Goal: Information Seeking & Learning: Learn about a topic

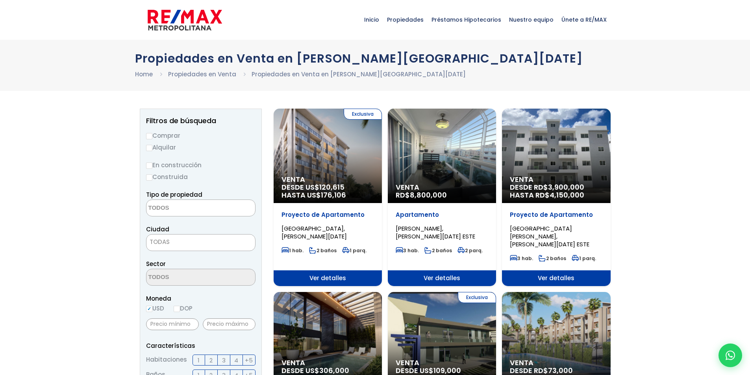
select select
click at [152, 133] on input "Comprar" at bounding box center [149, 136] width 6 height 6
radio input "true"
click at [152, 134] on input "Comprar" at bounding box center [149, 136] width 6 height 6
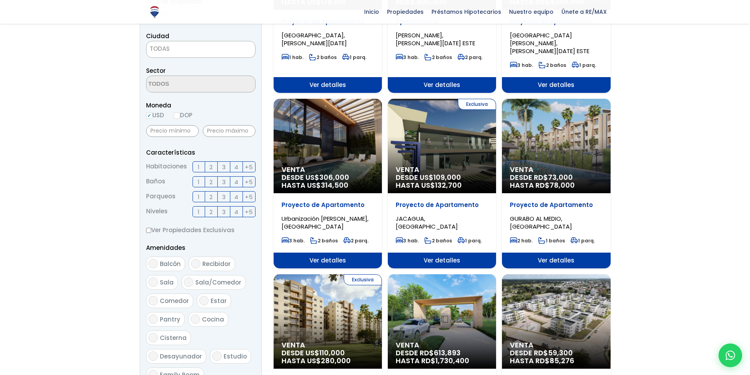
scroll to position [197, 0]
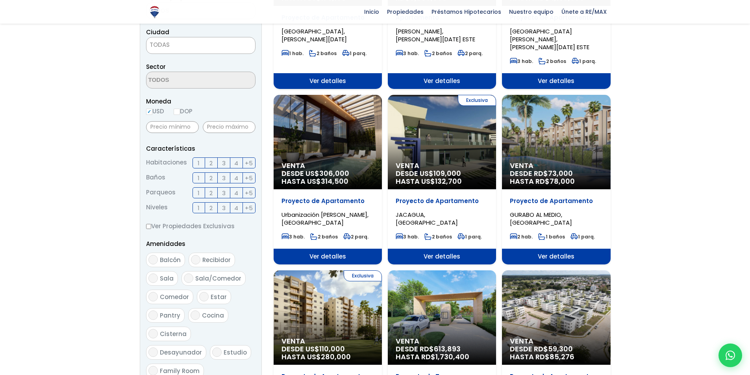
click at [348, 148] on div "Venta DESDE [GEOGRAPHIC_DATA]$ 306,000 HASTA US$ 314,500" at bounding box center [327, 142] width 108 height 94
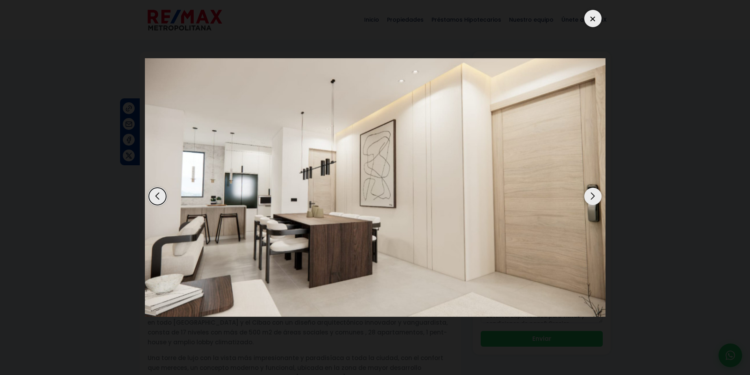
click at [594, 198] on div "Next slide" at bounding box center [592, 196] width 17 height 17
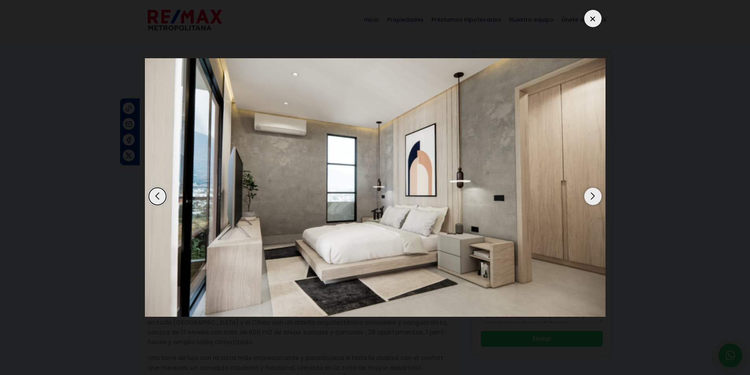
click at [594, 198] on div "Next slide" at bounding box center [592, 196] width 17 height 17
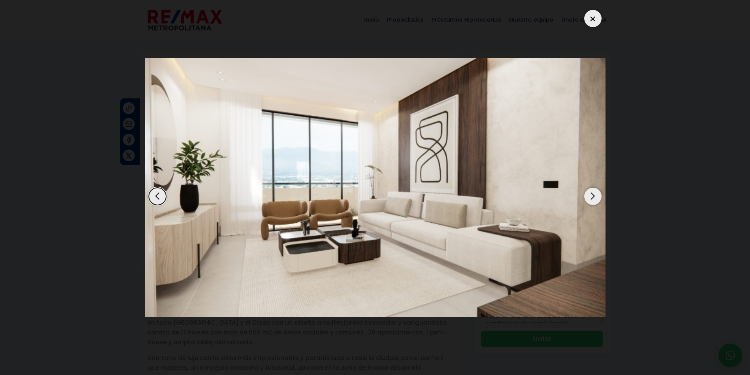
click at [594, 198] on div "Next slide" at bounding box center [592, 196] width 17 height 17
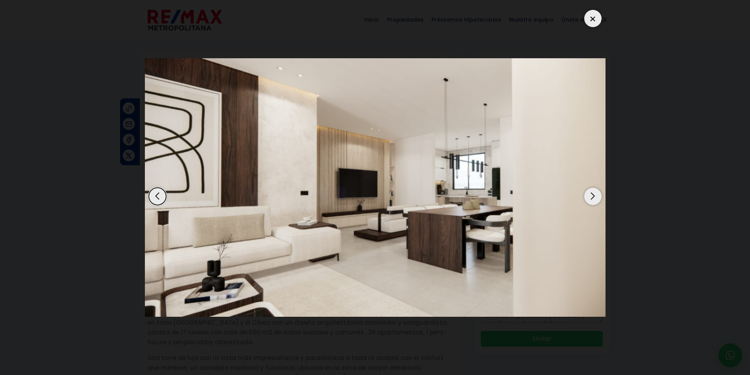
click at [594, 198] on div "Next slide" at bounding box center [592, 196] width 17 height 17
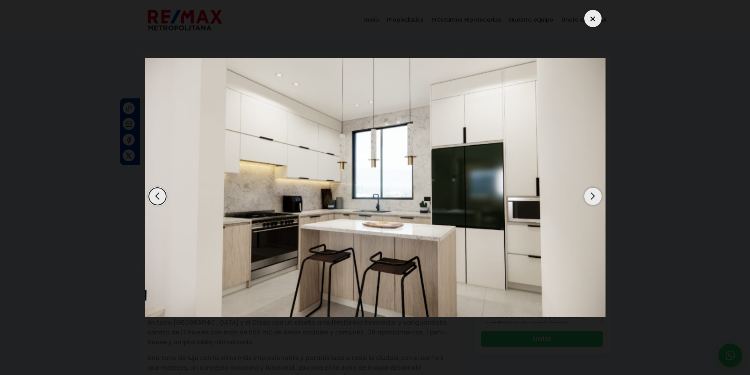
click at [594, 198] on div "Next slide" at bounding box center [592, 196] width 17 height 17
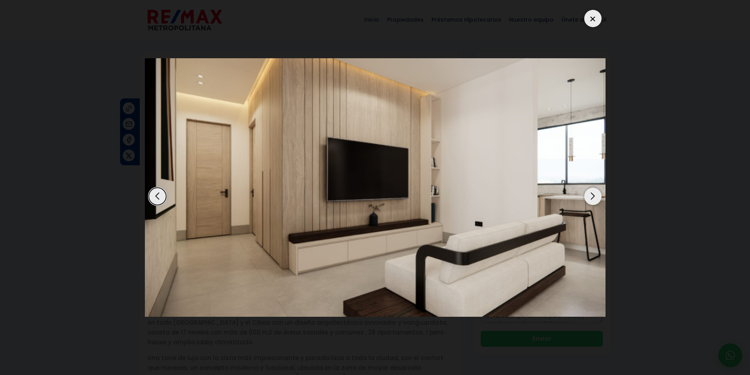
click at [594, 198] on div "Next slide" at bounding box center [592, 196] width 17 height 17
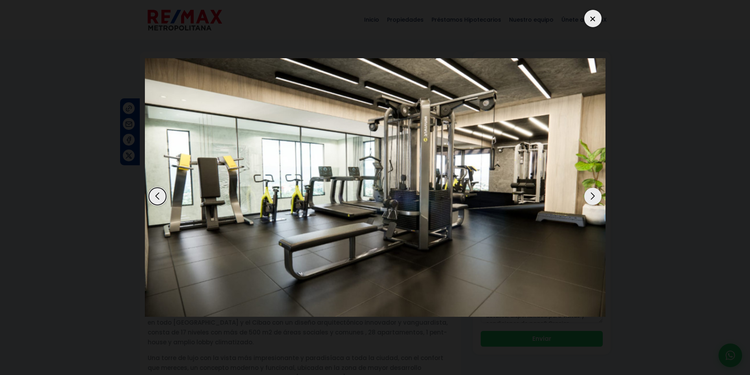
click at [594, 198] on div "Next slide" at bounding box center [592, 196] width 17 height 17
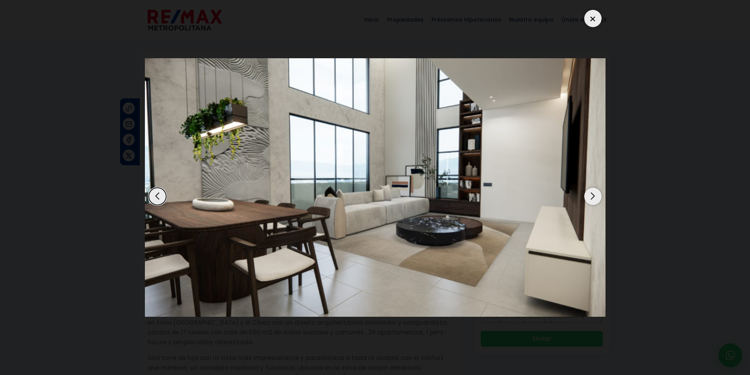
click at [594, 198] on div "Next slide" at bounding box center [592, 196] width 17 height 17
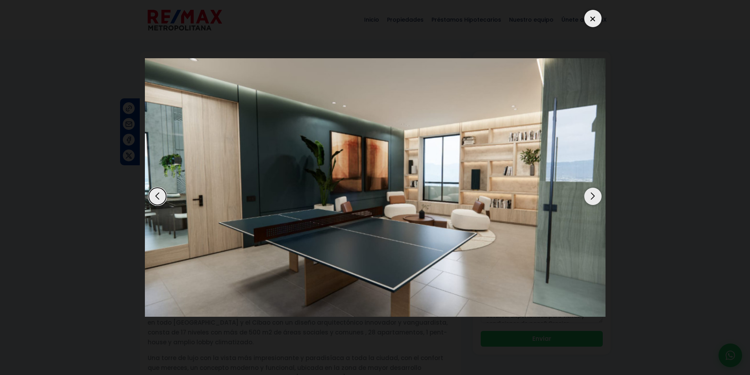
click at [594, 198] on div "Next slide" at bounding box center [592, 196] width 17 height 17
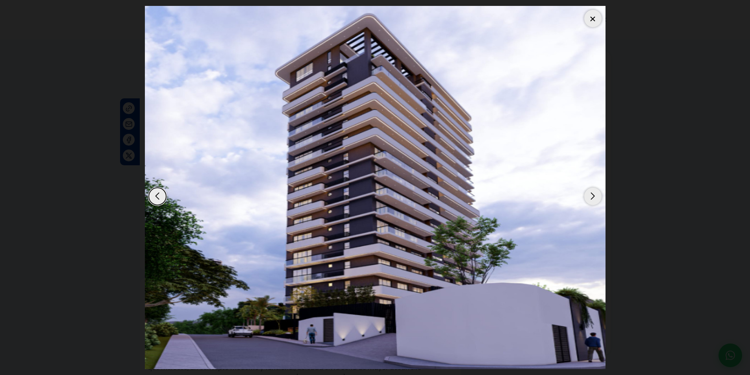
click at [594, 198] on div "Next slide" at bounding box center [592, 196] width 17 height 17
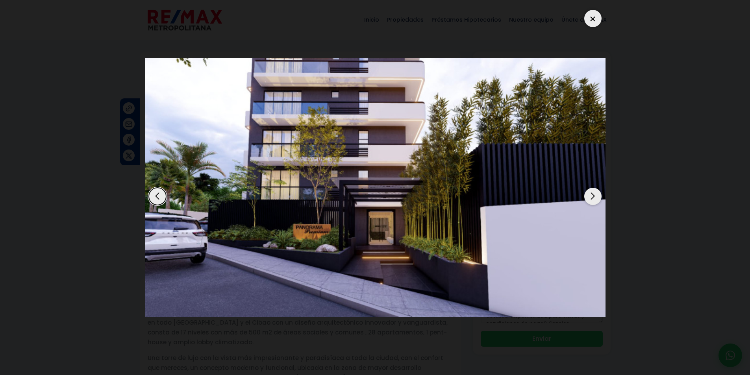
click at [594, 198] on div "Next slide" at bounding box center [592, 196] width 17 height 17
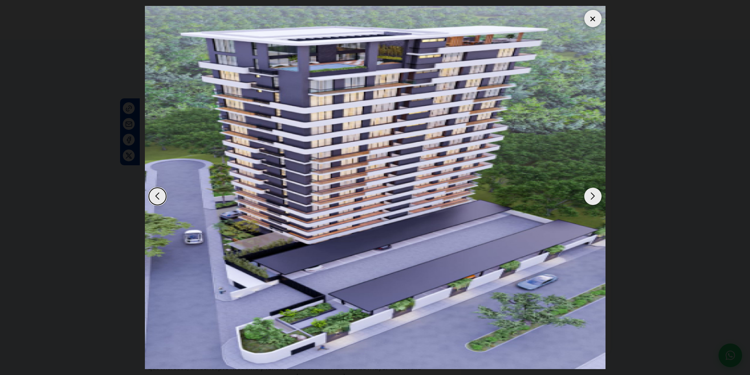
click at [594, 198] on div "Next slide" at bounding box center [592, 196] width 17 height 17
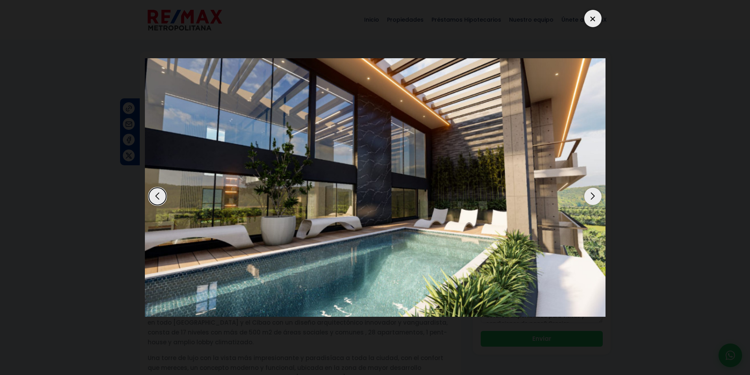
click at [594, 198] on div "Next slide" at bounding box center [592, 196] width 17 height 17
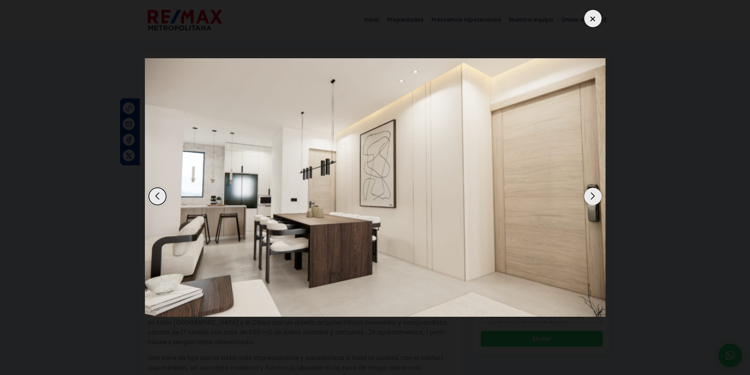
click at [594, 198] on div "Next slide" at bounding box center [592, 196] width 17 height 17
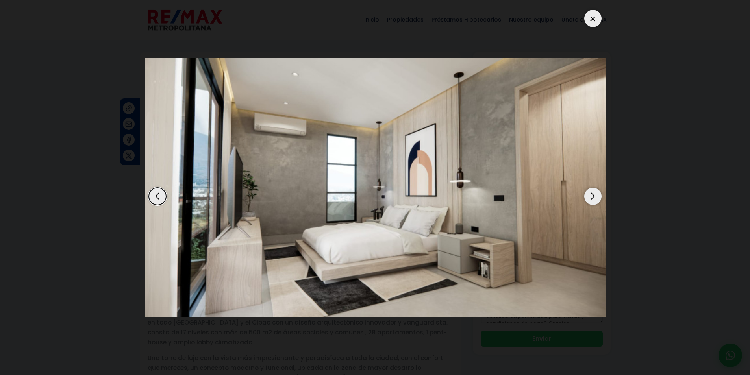
click at [596, 20] on div at bounding box center [592, 18] width 17 height 17
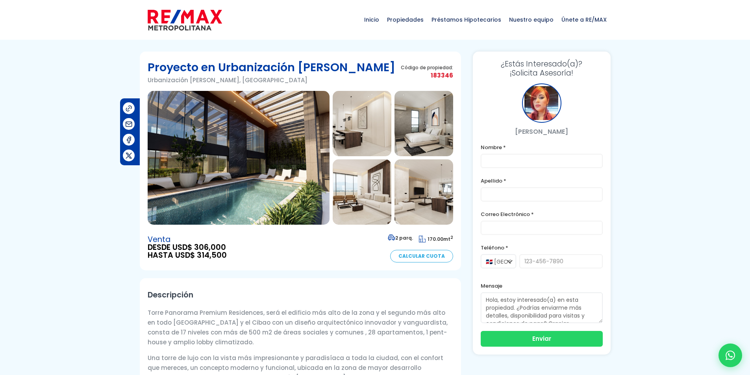
drag, startPoint x: 192, startPoint y: 247, endPoint x: 210, endPoint y: 245, distance: 17.8
click at [210, 245] on span "DESDE USD$ 306,000" at bounding box center [187, 248] width 79 height 8
click at [255, 244] on div "Venta DESDE USD$ 306,000 HASTA USD$ 314,500 2 parq. 170.00 mt 2 Calcular Cuota" at bounding box center [300, 248] width 305 height 30
drag, startPoint x: 197, startPoint y: 255, endPoint x: 225, endPoint y: 256, distance: 28.3
click at [225, 256] on div "Venta DESDE USD$ 306,000 HASTA USD$ 314,500 2 parq. 170.00 mt 2 Calcular Cuota" at bounding box center [300, 248] width 305 height 30
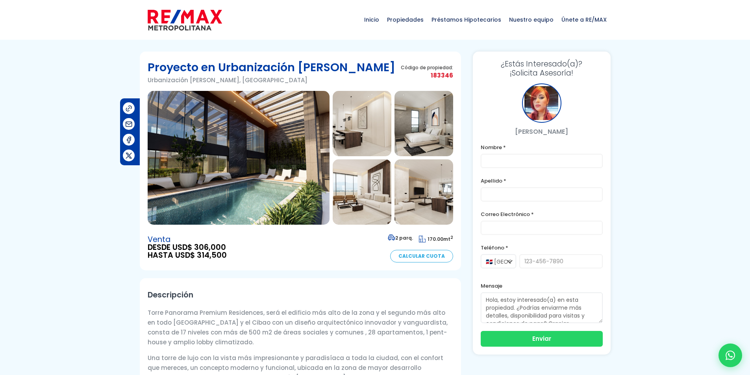
copy span "314,500"
click at [355, 192] on img at bounding box center [362, 191] width 59 height 65
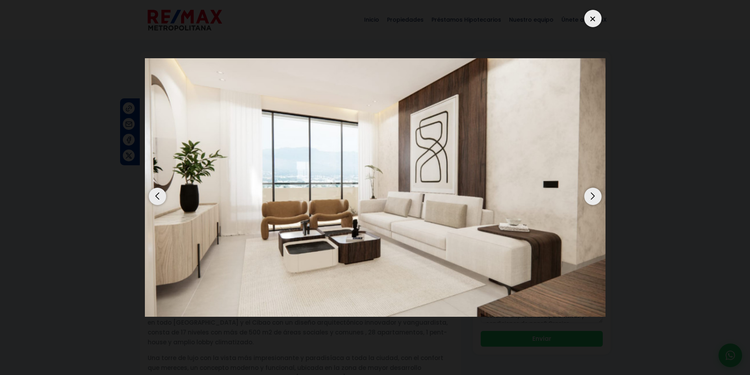
click at [597, 193] on div "Next slide" at bounding box center [592, 196] width 17 height 17
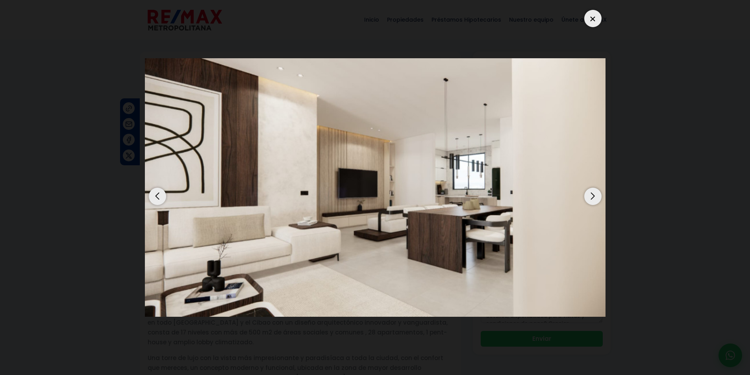
click at [597, 193] on div "Next slide" at bounding box center [592, 196] width 17 height 17
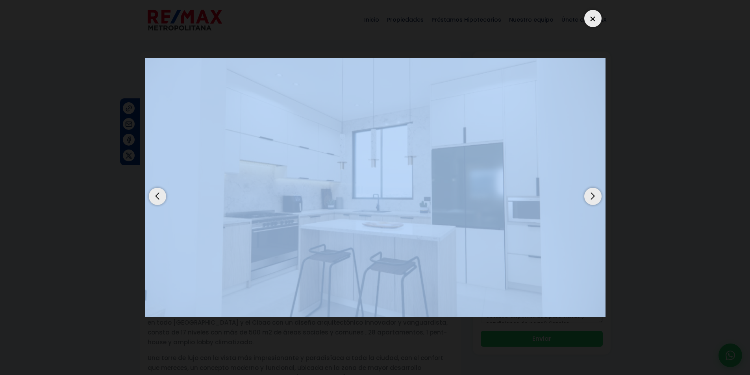
click at [597, 193] on div "Next slide" at bounding box center [592, 196] width 17 height 17
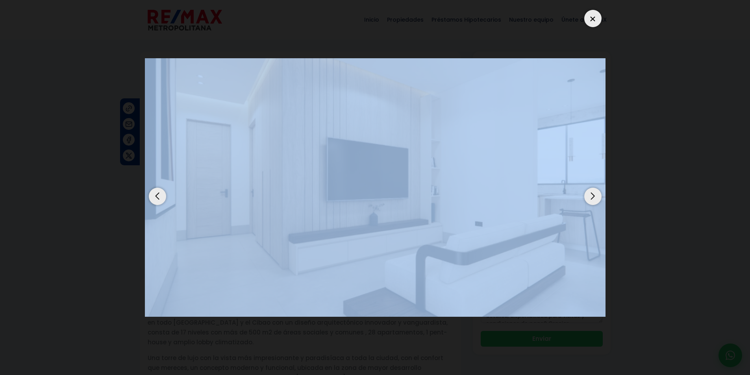
click at [505, 210] on img "7 / 13" at bounding box center [375, 187] width 460 height 259
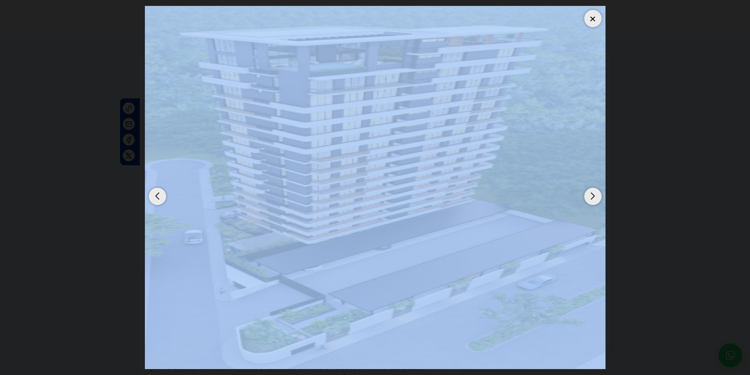
click at [602, 176] on div at bounding box center [375, 187] width 460 height 363
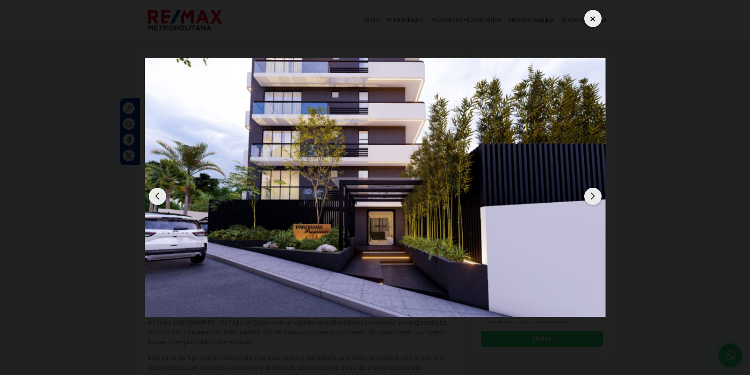
click at [611, 171] on dialog at bounding box center [375, 187] width 472 height 375
click at [591, 196] on div "Next slide" at bounding box center [592, 196] width 17 height 17
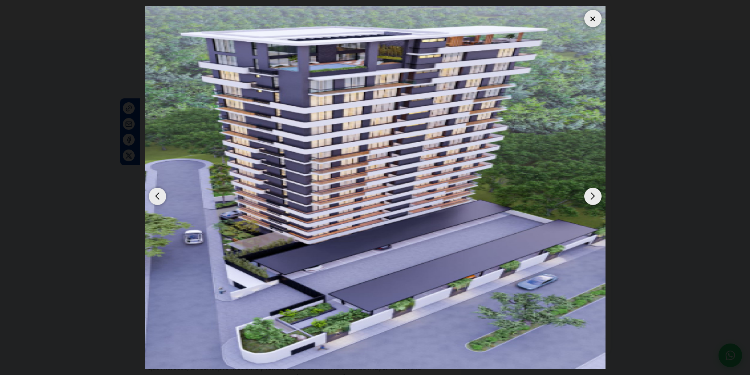
click at [591, 196] on div "Next slide" at bounding box center [592, 196] width 17 height 17
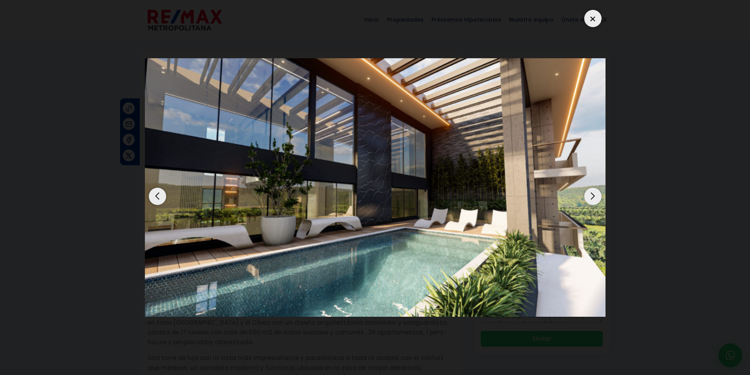
click at [591, 196] on div "Next slide" at bounding box center [592, 196] width 17 height 17
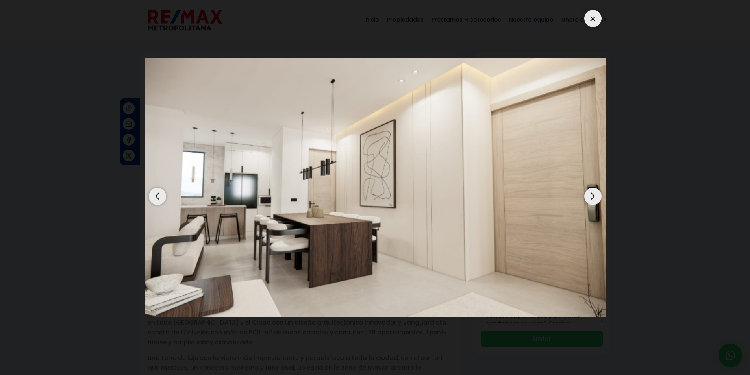
click at [591, 196] on div "Next slide" at bounding box center [592, 196] width 17 height 17
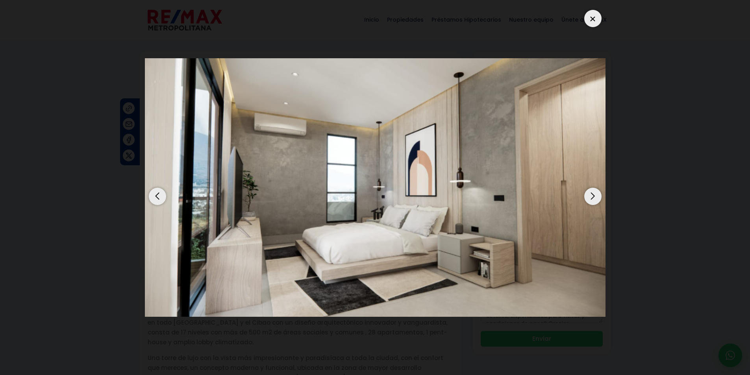
click at [591, 196] on div "Next slide" at bounding box center [592, 196] width 17 height 17
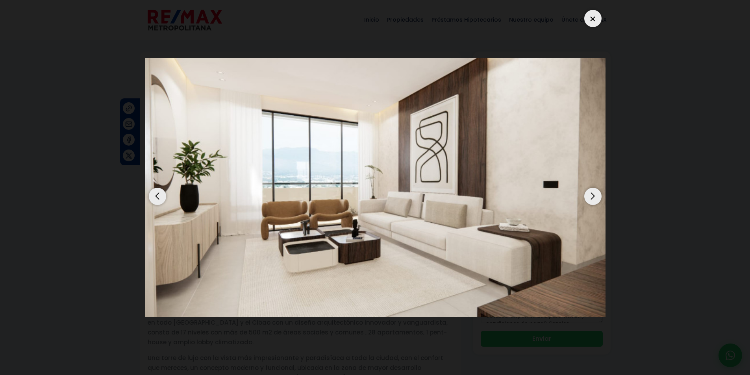
click at [591, 196] on div "Next slide" at bounding box center [592, 196] width 17 height 17
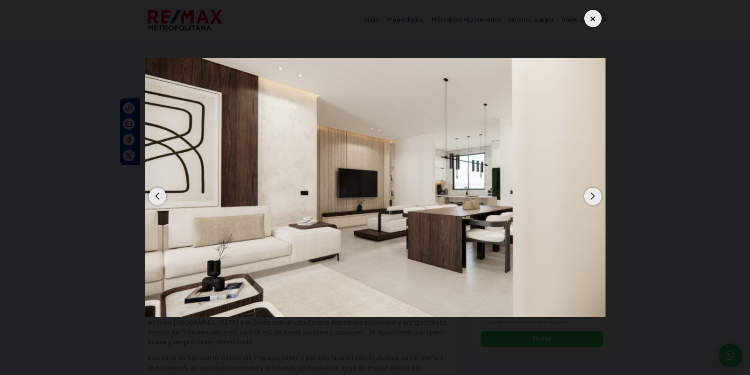
click at [591, 196] on div "Next slide" at bounding box center [592, 196] width 17 height 17
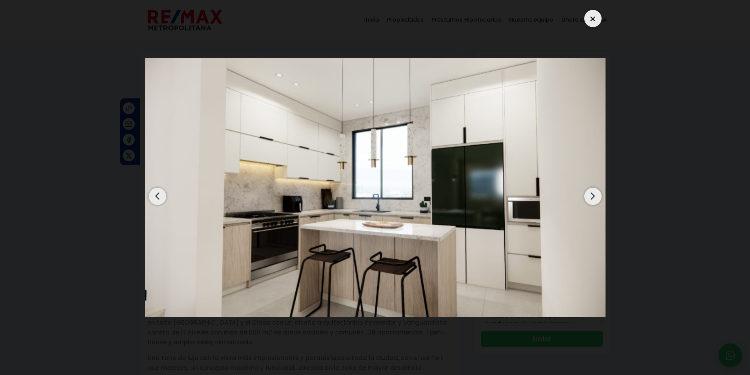
click at [591, 196] on div "Next slide" at bounding box center [592, 196] width 17 height 17
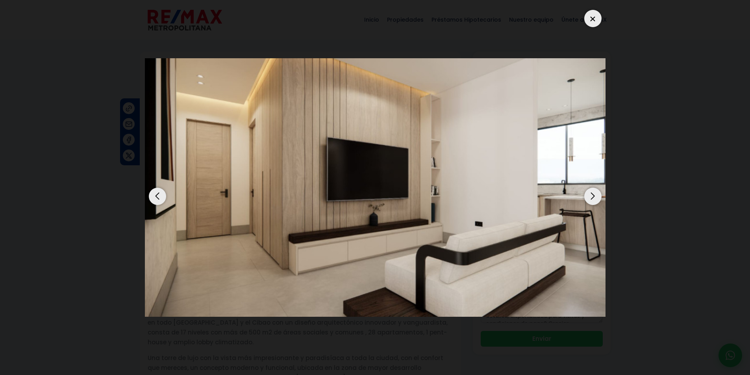
click at [591, 196] on div "Next slide" at bounding box center [592, 196] width 17 height 17
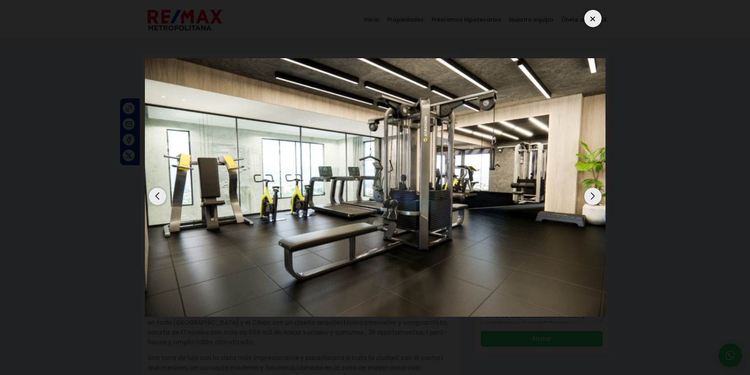
click at [591, 196] on div "Next slide" at bounding box center [592, 196] width 17 height 17
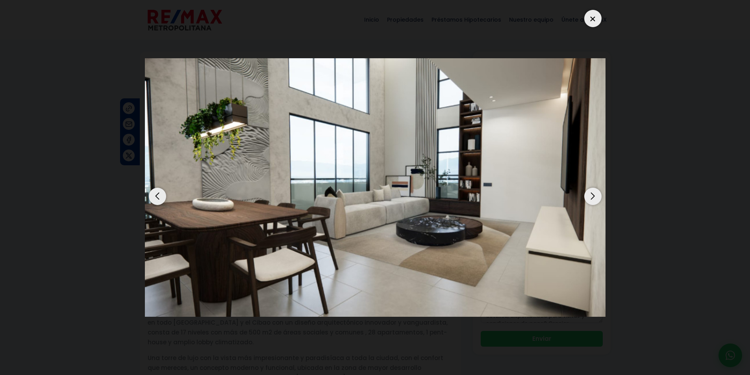
click at [591, 196] on div "Next slide" at bounding box center [592, 196] width 17 height 17
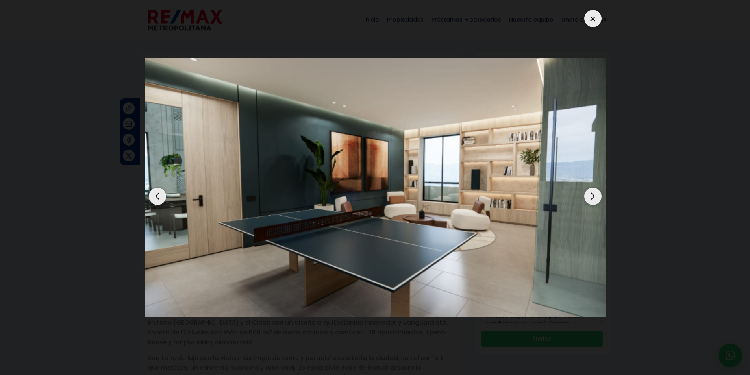
click at [591, 196] on div "Next slide" at bounding box center [592, 196] width 17 height 17
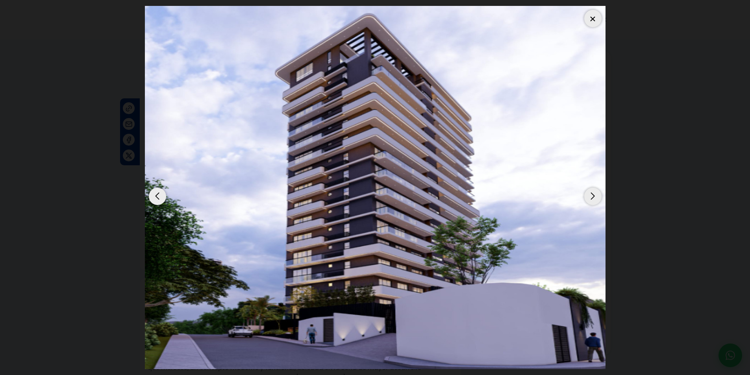
click at [591, 196] on div "Next slide" at bounding box center [592, 196] width 17 height 17
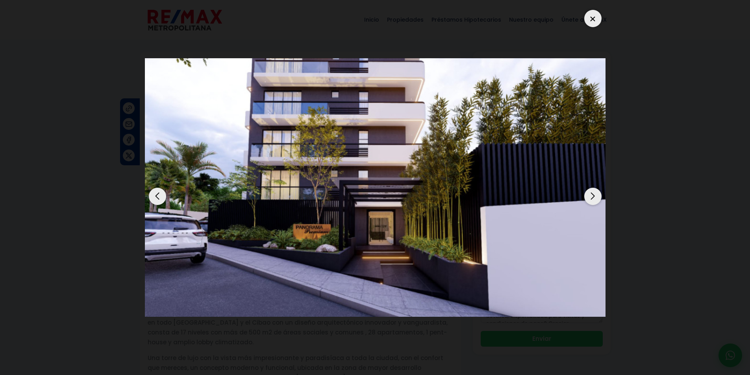
click at [591, 196] on div "Next slide" at bounding box center [592, 196] width 17 height 17
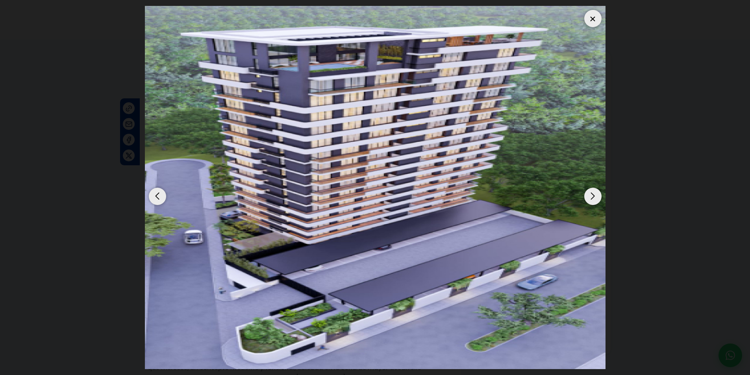
click at [591, 196] on div "Next slide" at bounding box center [592, 196] width 17 height 17
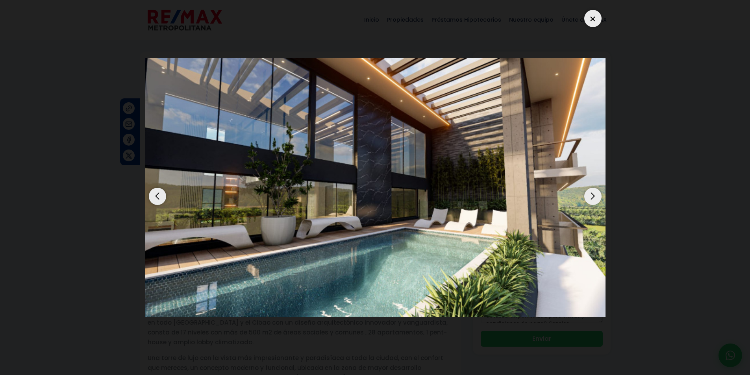
click at [591, 196] on div "Next slide" at bounding box center [592, 196] width 17 height 17
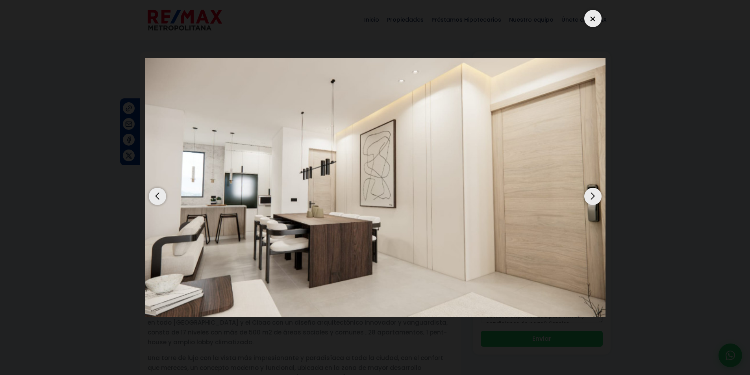
click at [591, 196] on div "Next slide" at bounding box center [592, 196] width 17 height 17
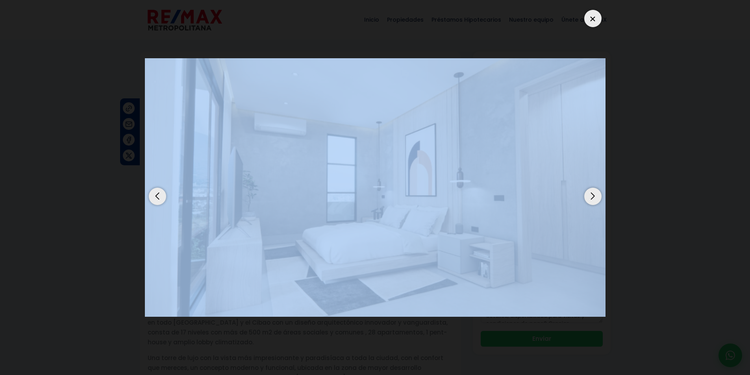
click at [591, 196] on div "Next slide" at bounding box center [592, 196] width 17 height 17
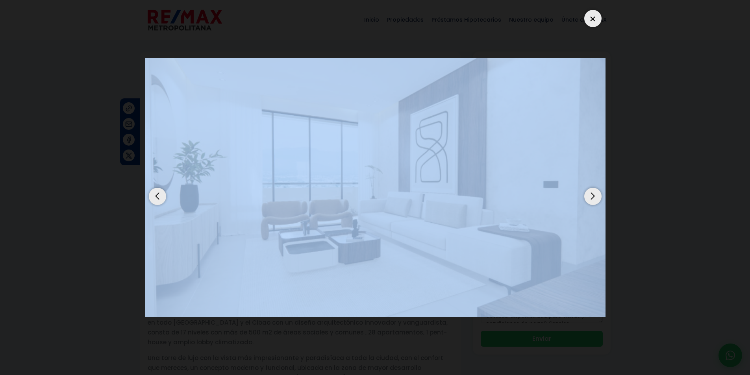
click at [435, 275] on img "4 / 13" at bounding box center [375, 187] width 460 height 259
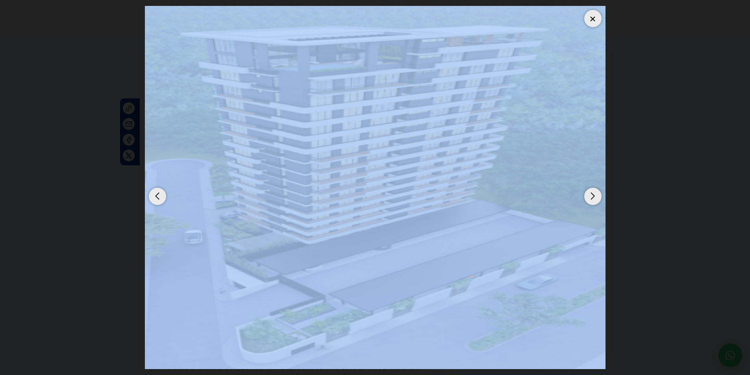
click at [610, 219] on dialog at bounding box center [375, 187] width 472 height 375
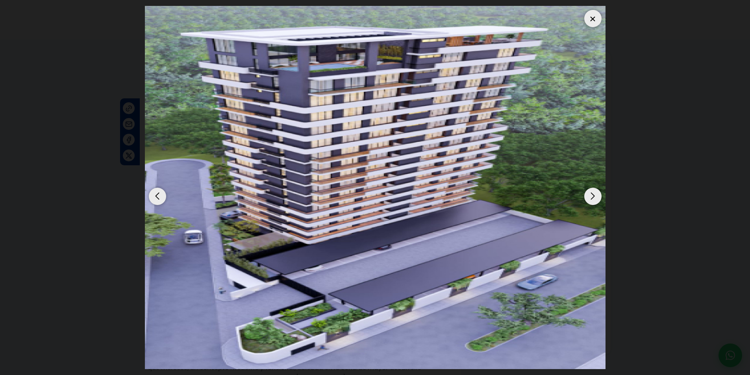
click at [591, 17] on div at bounding box center [592, 18] width 17 height 17
